Goal: Check status

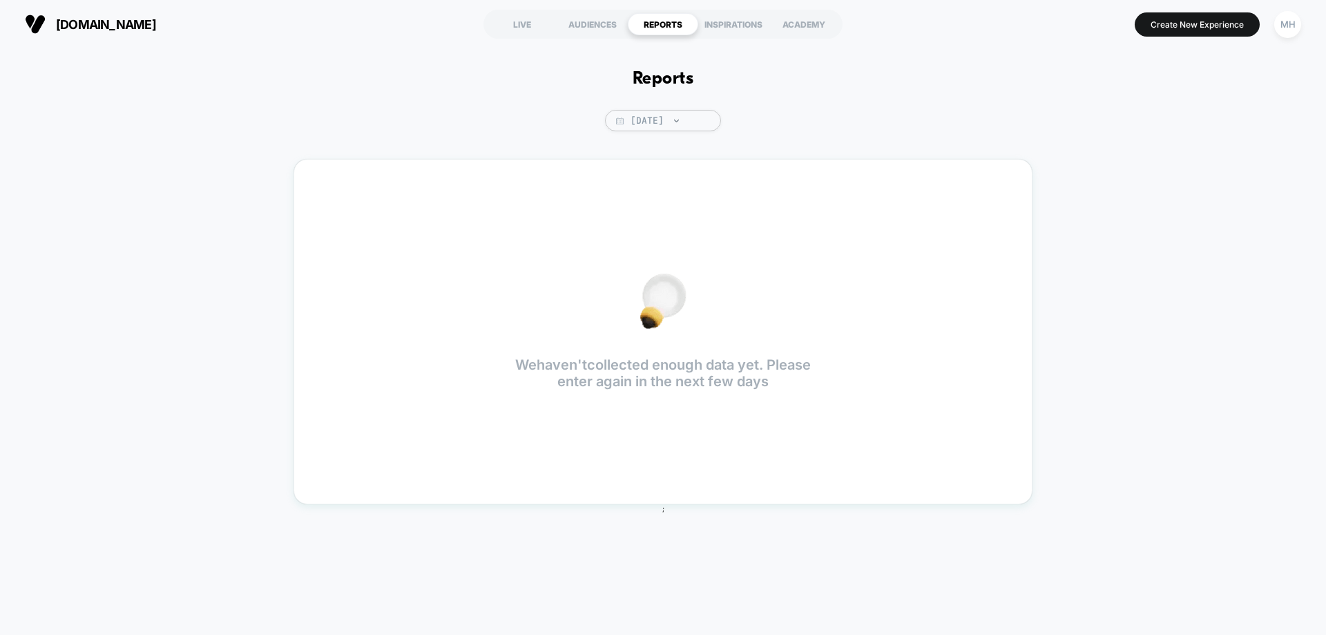
click at [601, 37] on section "LIVE AUDIENCES REPORTS INSPIRATIONS ACADEMY" at bounding box center [662, 24] width 421 height 35
click at [601, 17] on div "AUDIENCES" at bounding box center [592, 24] width 70 height 22
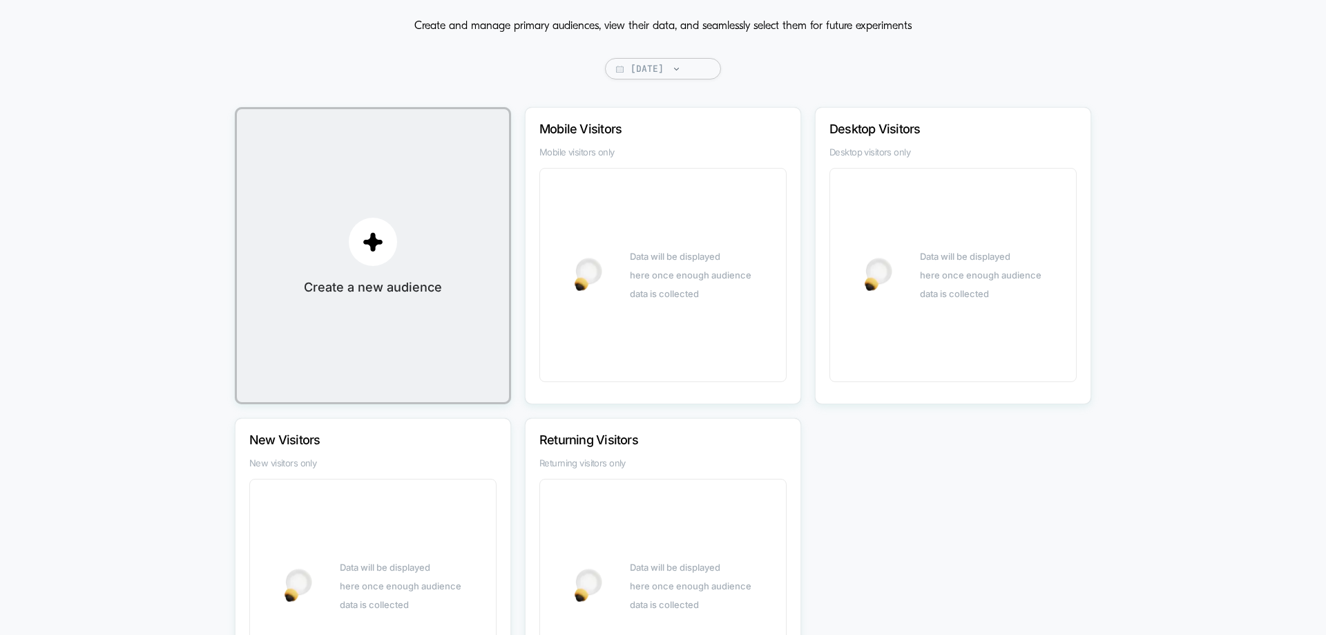
scroll to position [209, 0]
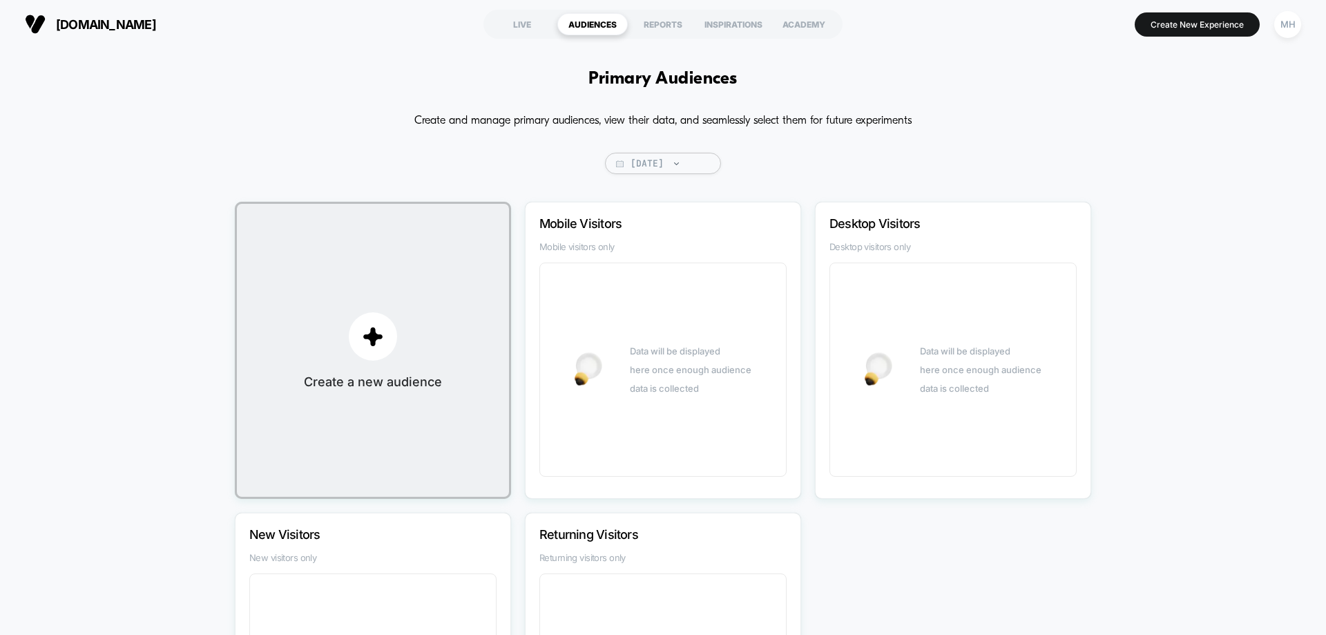
click at [697, 168] on span "[DATE]" at bounding box center [663, 163] width 116 height 21
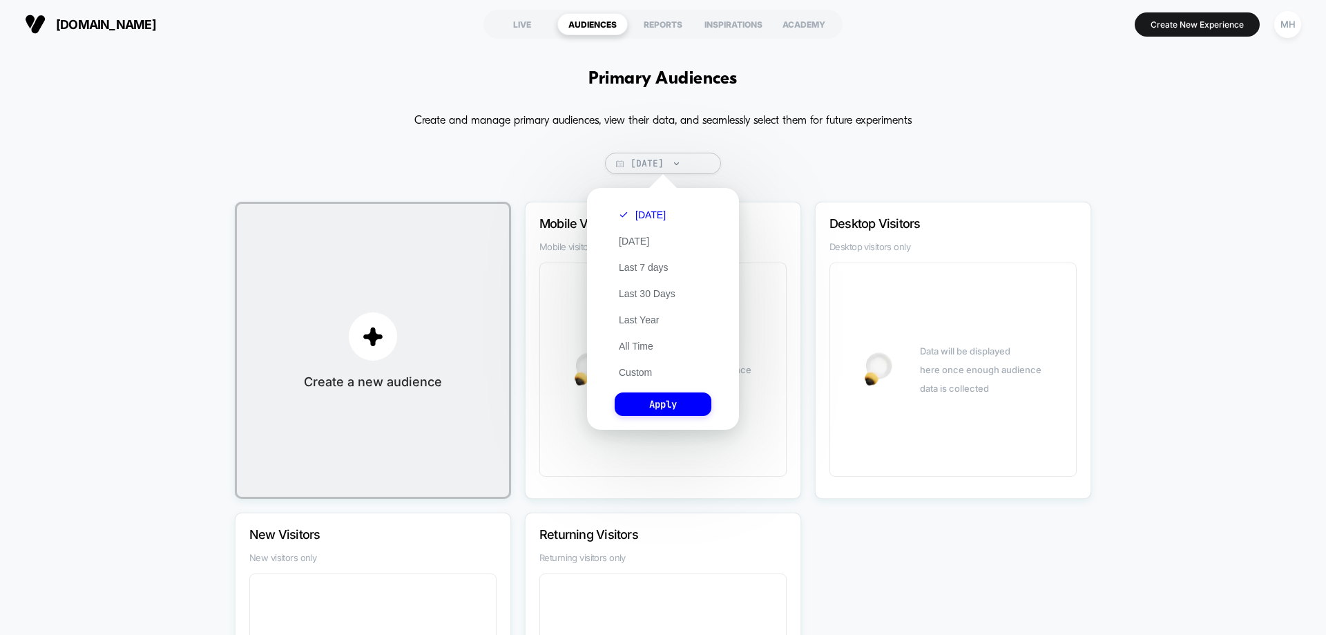
click at [642, 236] on button "Yesterday" at bounding box center [634, 241] width 39 height 12
click at [649, 406] on button "Apply" at bounding box center [663, 403] width 97 height 23
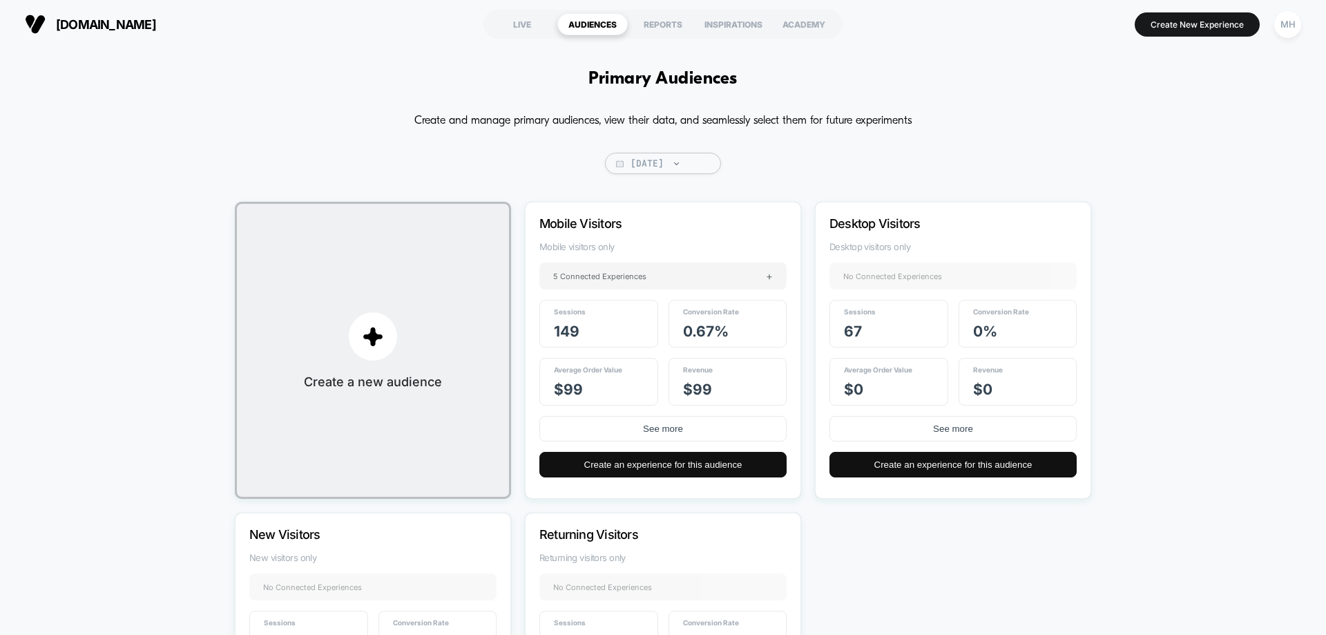
click at [518, 20] on div "LIVE" at bounding box center [522, 24] width 70 height 22
